Goal: Transaction & Acquisition: Subscribe to service/newsletter

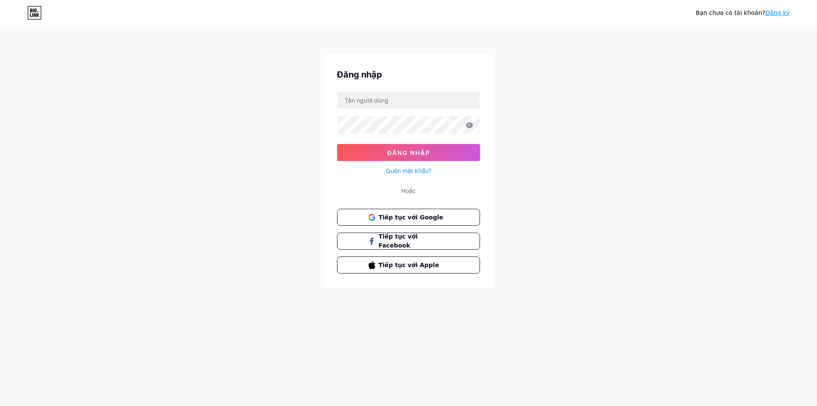
click at [639, 106] on div "Bạn chưa có tài khoản? Đăng ký Đăng nhập Đăng nhập Quên mật khẩu? Hoặc Tiếp tục…" at bounding box center [408, 157] width 817 height 314
click at [776, 13] on font "Đăng ký" at bounding box center [777, 12] width 25 height 7
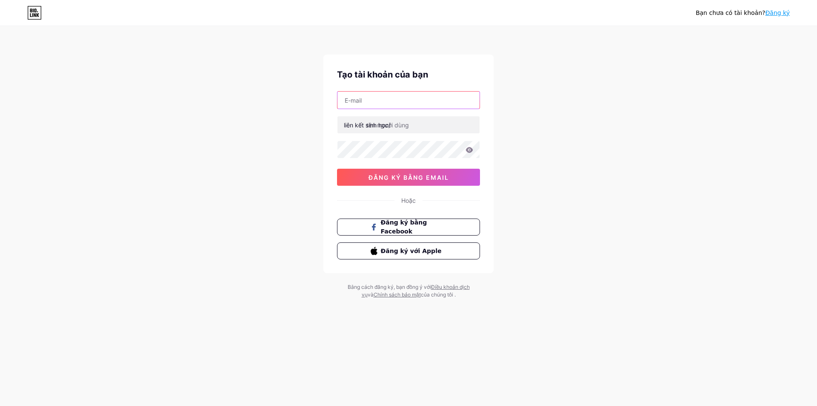
click at [361, 101] on input "text" at bounding box center [409, 100] width 142 height 17
click at [418, 226] on font "Đăng ký bằng Facebook" at bounding box center [404, 227] width 47 height 16
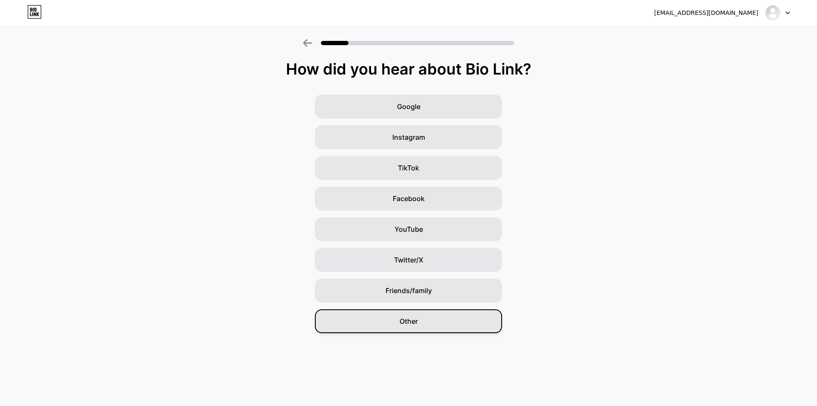
click at [412, 326] on div "Other" at bounding box center [408, 321] width 187 height 24
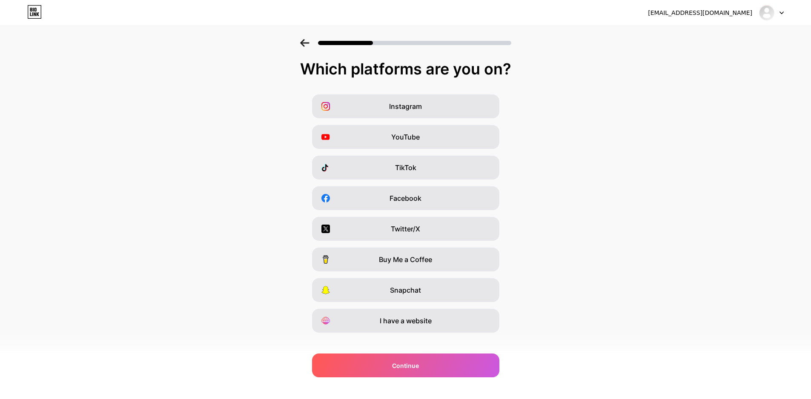
drag, startPoint x: 625, startPoint y: 67, endPoint x: 612, endPoint y: 73, distance: 14.7
click at [612, 73] on div "Which platforms are you on?" at bounding box center [406, 68] width 794 height 17
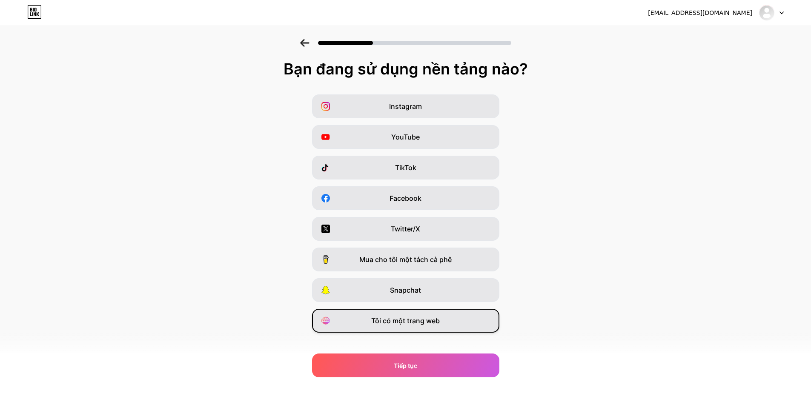
click at [424, 318] on font "Tôi có một trang web" at bounding box center [405, 321] width 69 height 9
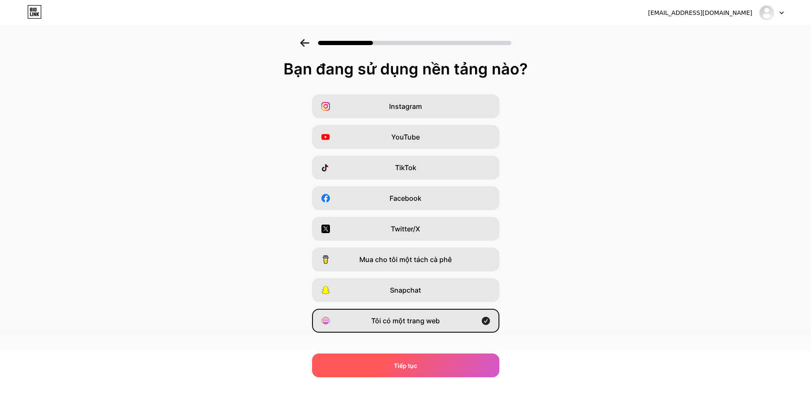
click at [408, 366] on font "Tiếp tục" at bounding box center [405, 365] width 23 height 7
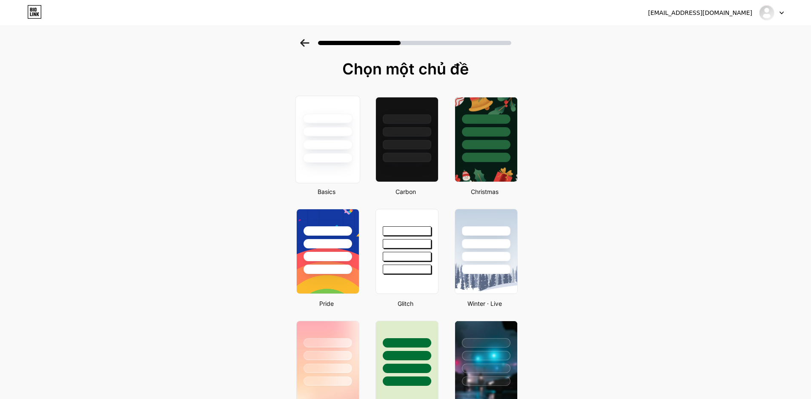
click at [334, 147] on div at bounding box center [328, 145] width 50 height 10
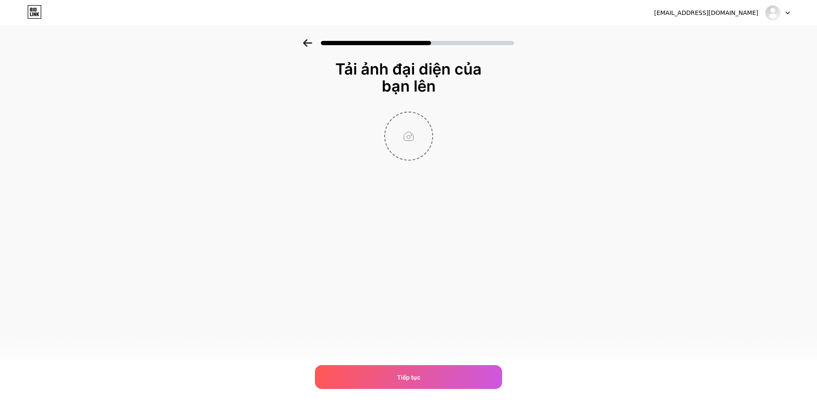
click at [412, 130] on input "file" at bounding box center [408, 135] width 47 height 47
type input "C:\fakepath\photo_2025-08-23_21-28-23.jpg"
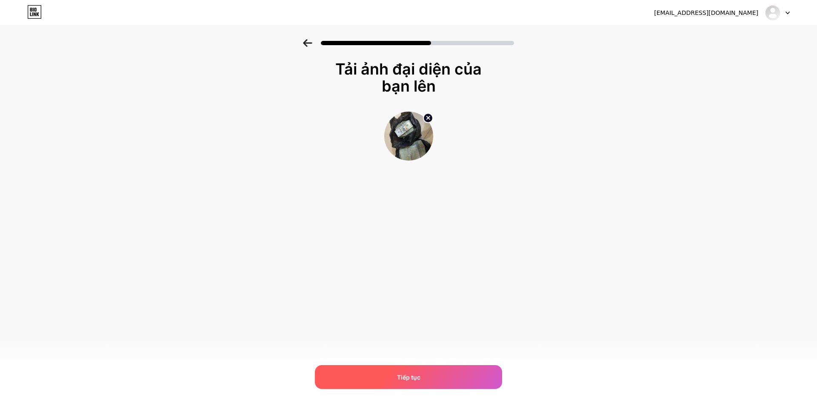
click at [424, 379] on div "Tiếp tục" at bounding box center [408, 377] width 187 height 24
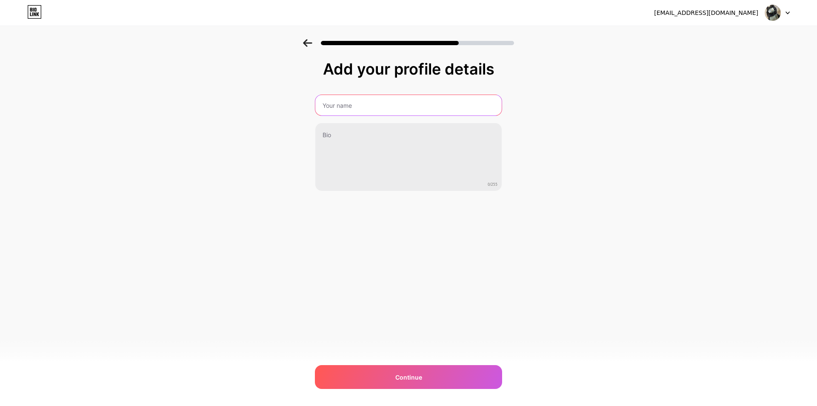
click at [341, 102] on input "text" at bounding box center [408, 105] width 186 height 20
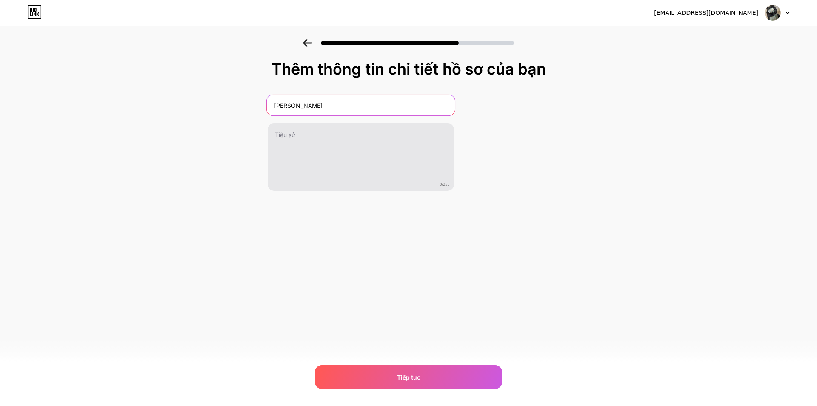
type input "[PERSON_NAME]"
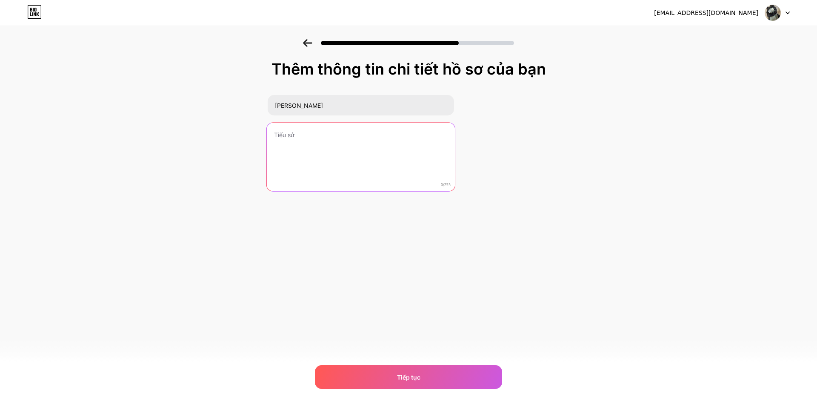
click at [318, 142] on textarea at bounding box center [360, 157] width 188 height 69
type textarea "happy luck"
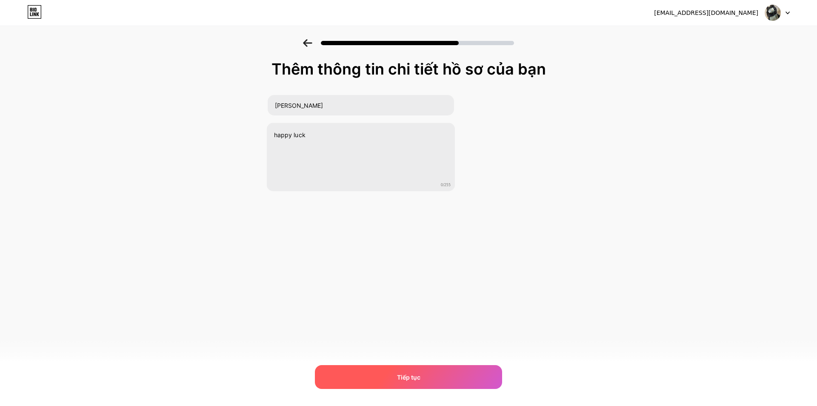
click at [436, 371] on div "Tiếp tục" at bounding box center [408, 377] width 187 height 24
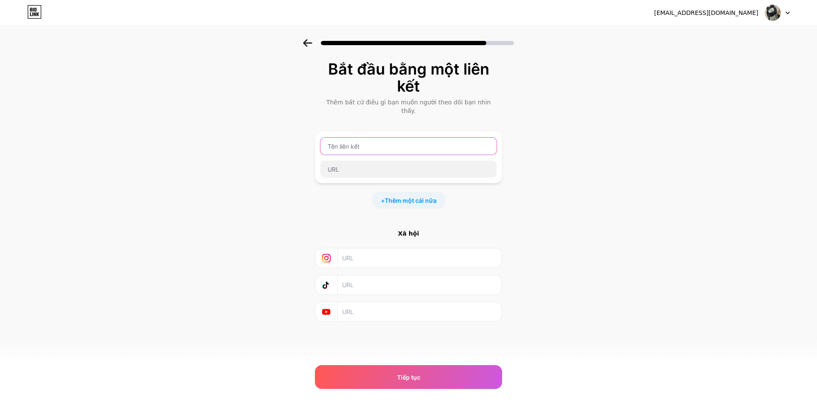
click at [341, 137] on input "text" at bounding box center [409, 145] width 176 height 17
type input "chienthanp3"
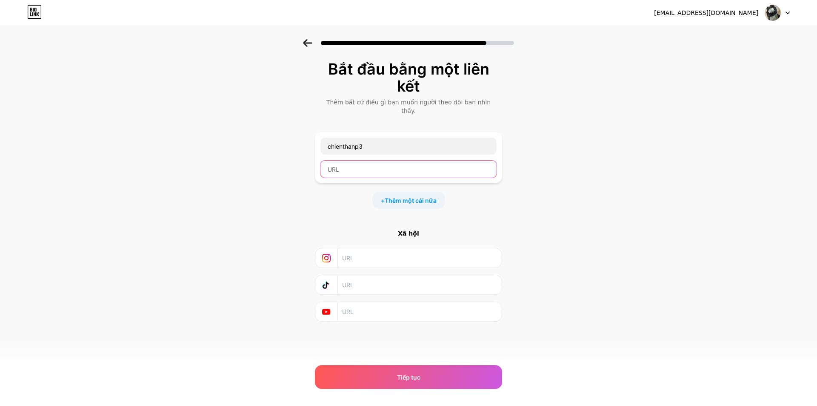
click at [359, 160] on input "text" at bounding box center [409, 168] width 176 height 17
click at [341, 160] on input "text" at bounding box center [409, 168] width 176 height 17
paste input "[URL][DOMAIN_NAME]"
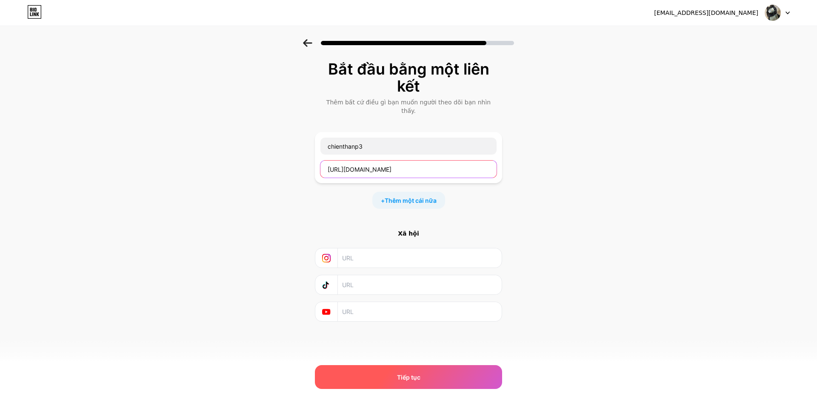
type input "[URL][DOMAIN_NAME]"
click at [422, 373] on div "Tiếp tục" at bounding box center [408, 377] width 187 height 24
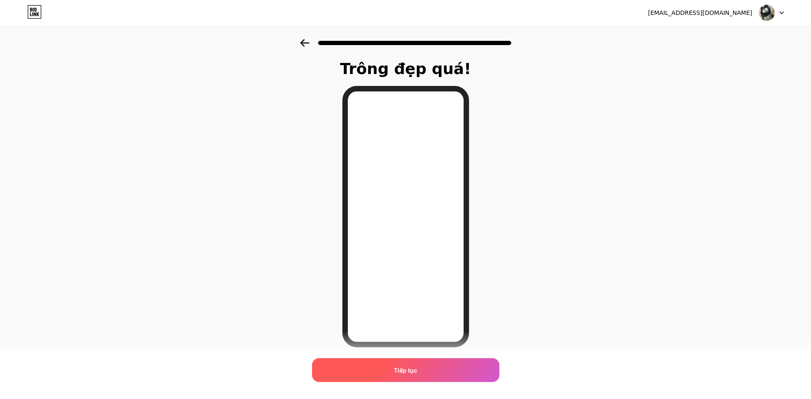
click at [422, 372] on div "Tiếp tục" at bounding box center [405, 370] width 187 height 24
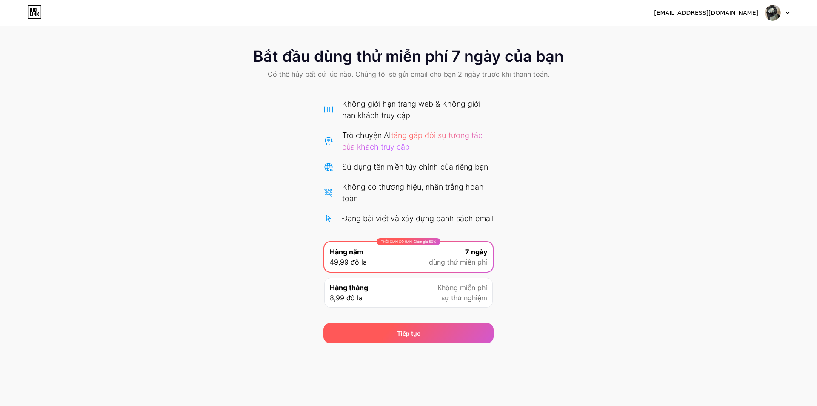
click at [432, 343] on div "Tiếp tục" at bounding box center [408, 333] width 170 height 20
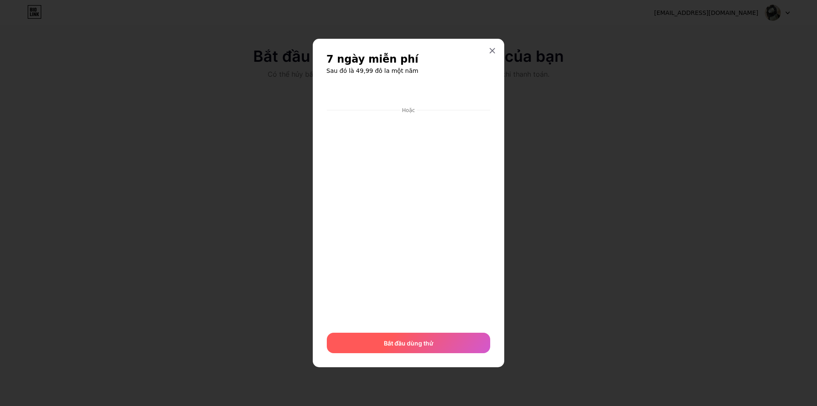
click at [438, 343] on div "Bắt đầu dùng thử" at bounding box center [408, 342] width 163 height 20
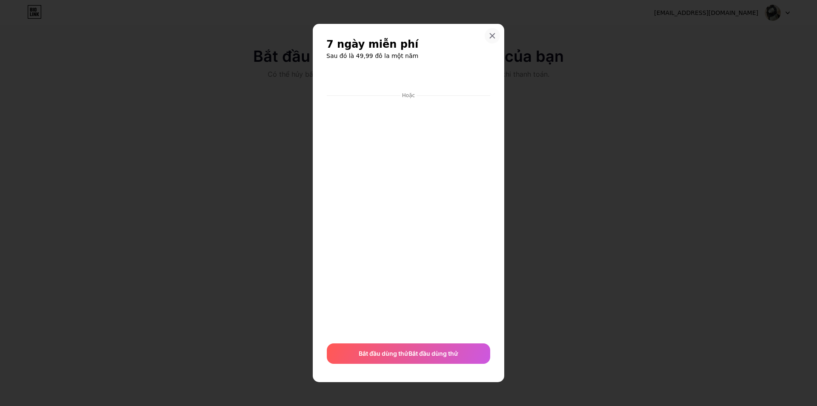
click at [495, 34] on icon at bounding box center [492, 35] width 7 height 7
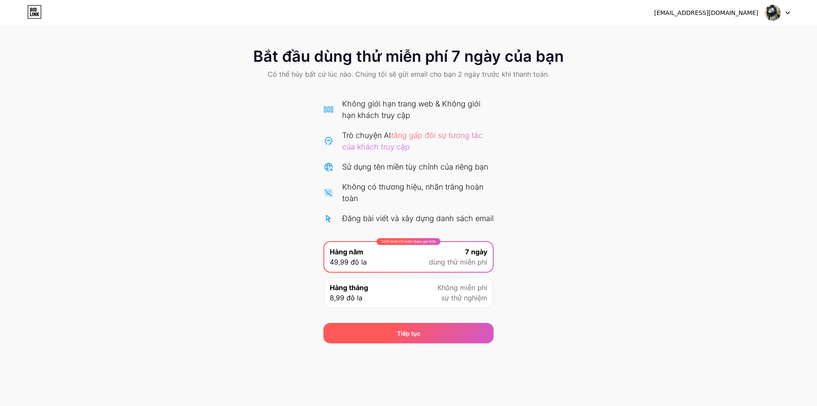
click at [409, 338] on font "Tiếp tục" at bounding box center [408, 333] width 23 height 9
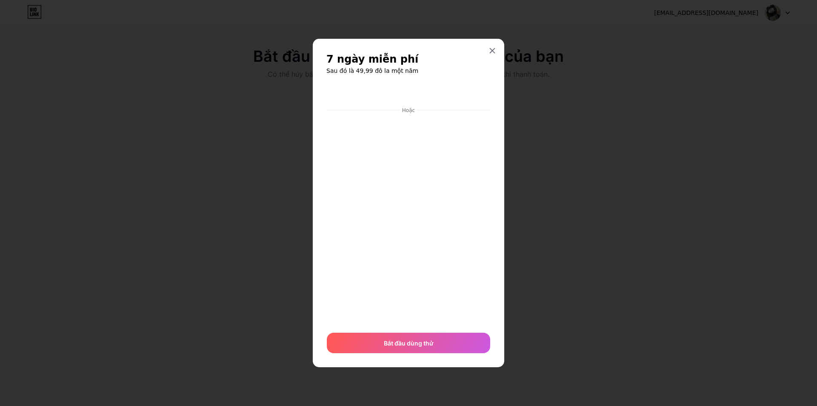
click at [266, 211] on div at bounding box center [408, 203] width 817 height 406
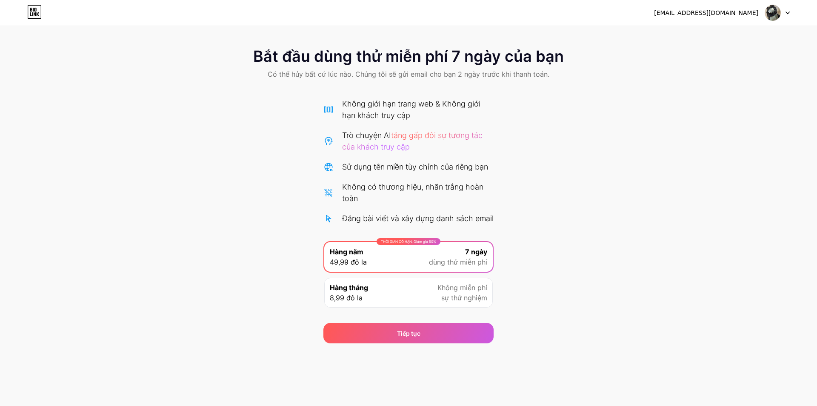
click at [608, 223] on div "Bắt đầu dùng thử miễn phí 7 ngày của bạn Có thể hủy bất cứ lúc nào. Chúng tôi s…" at bounding box center [408, 191] width 817 height 304
click at [262, 319] on div "Bắt đầu dùng thử miễn phí 7 ngày của bạn Có thể hủy bất cứ lúc nào. Chúng tôi s…" at bounding box center [408, 191] width 817 height 304
